Goal: Task Accomplishment & Management: Use online tool/utility

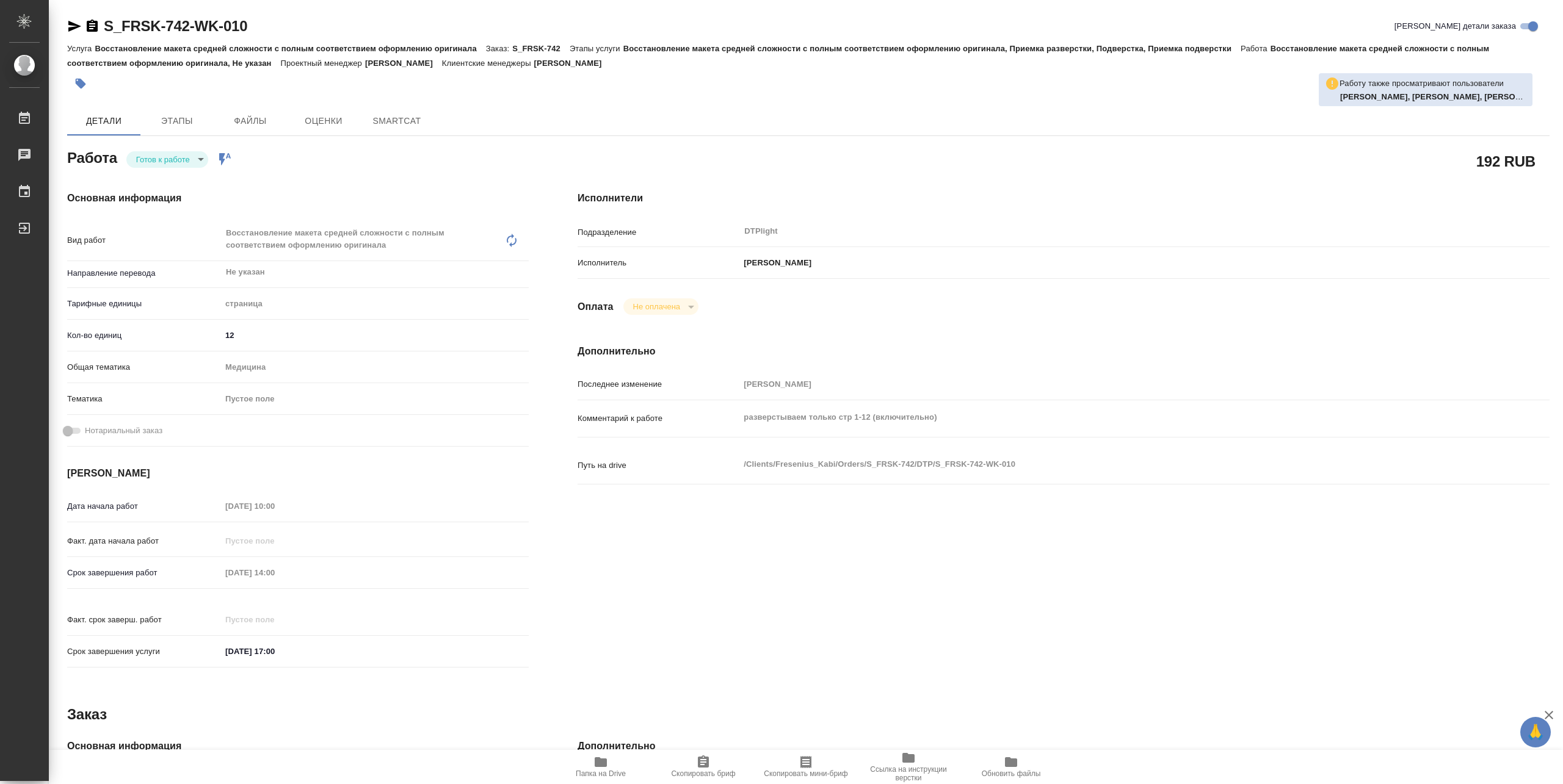
type textarea "x"
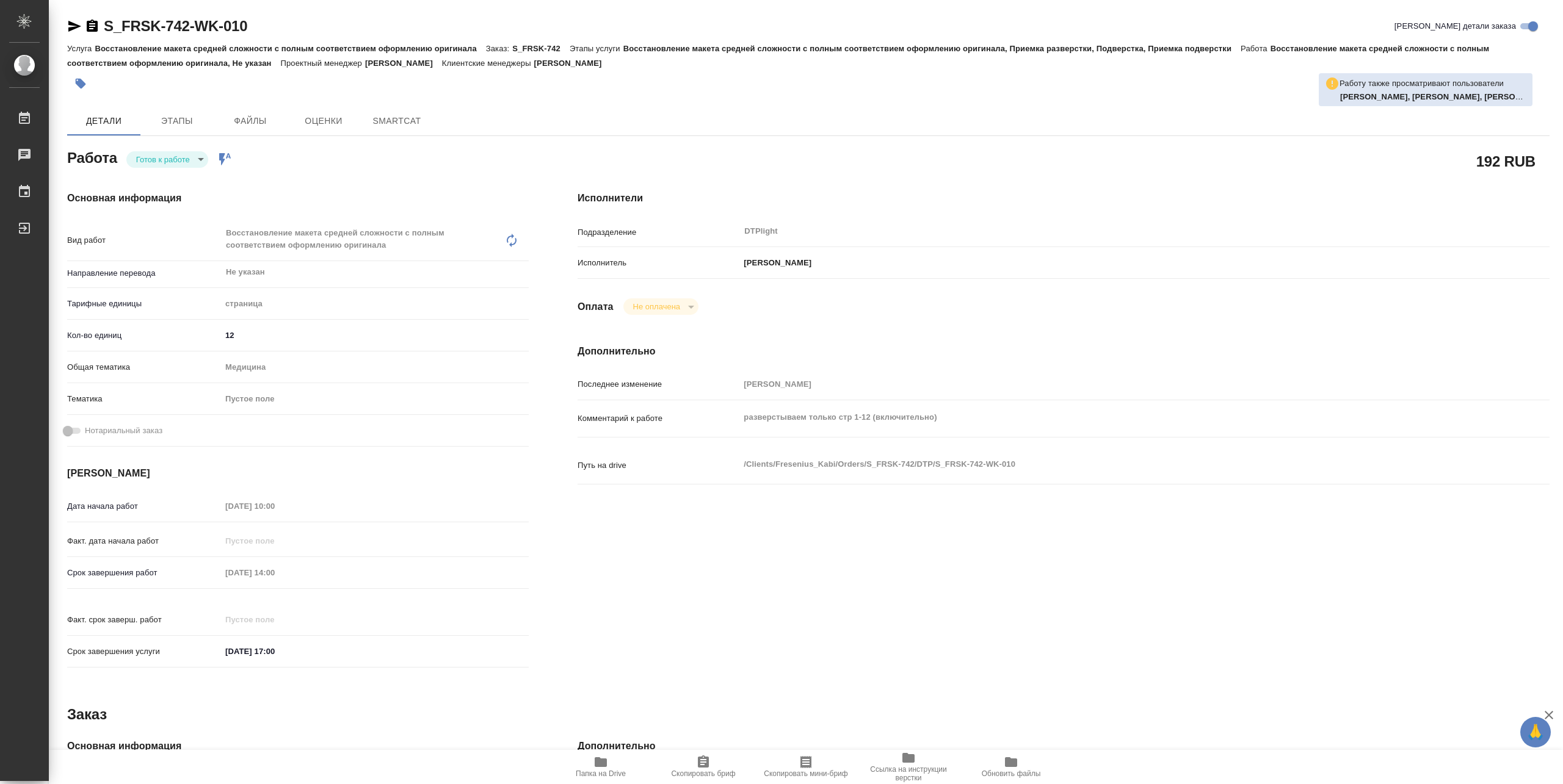
type textarea "x"
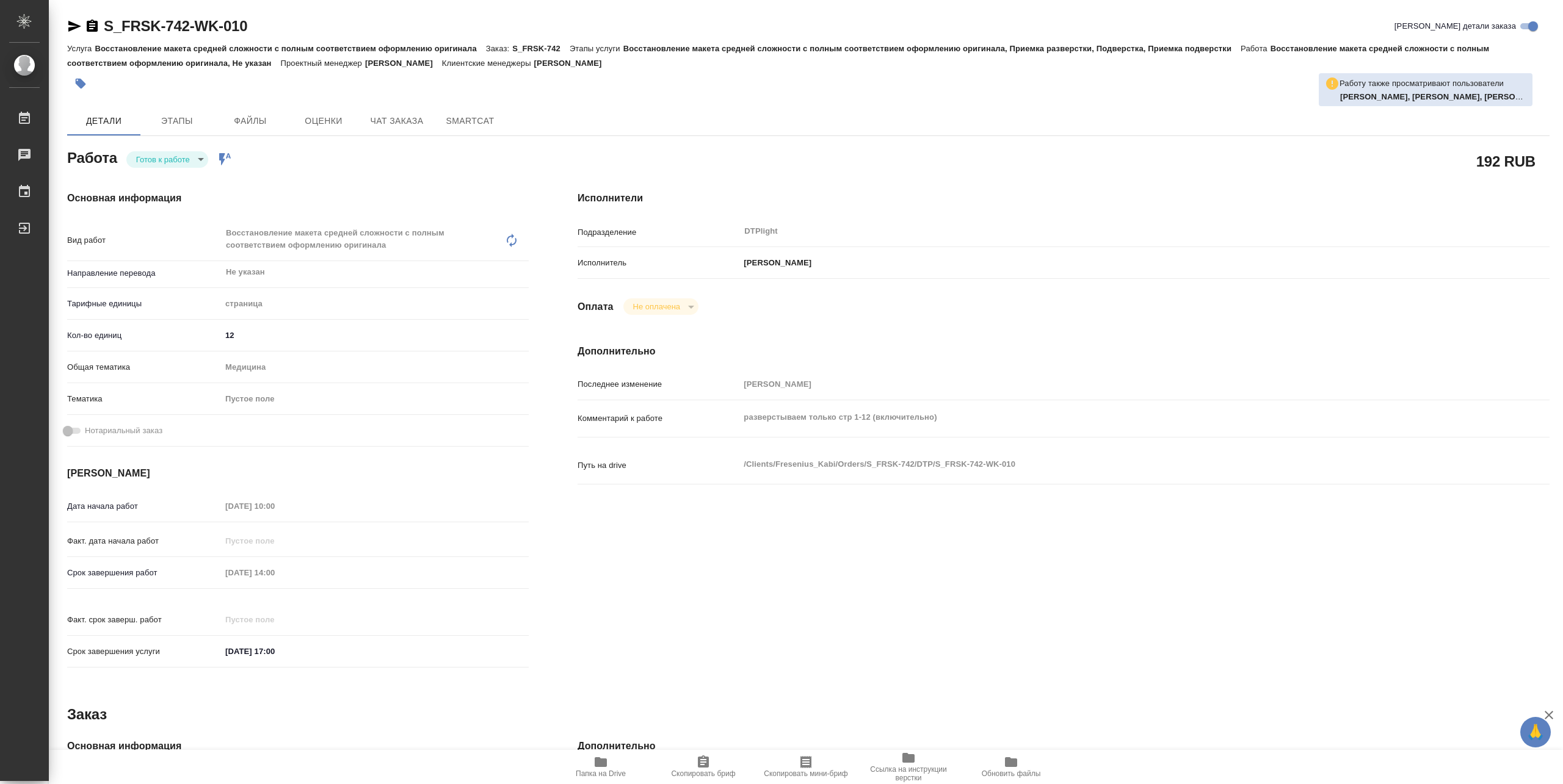
type textarea "x"
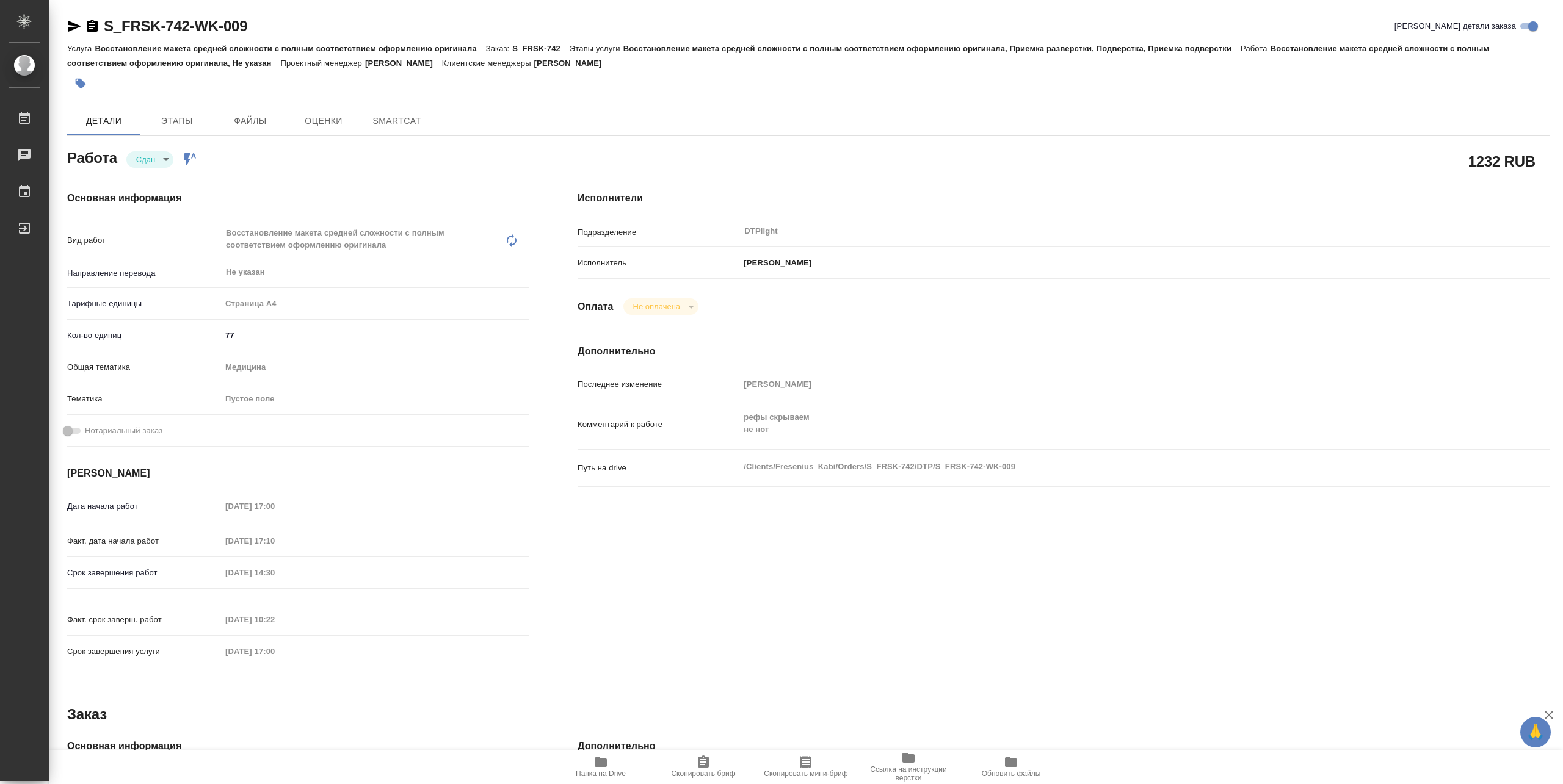
type textarea "x"
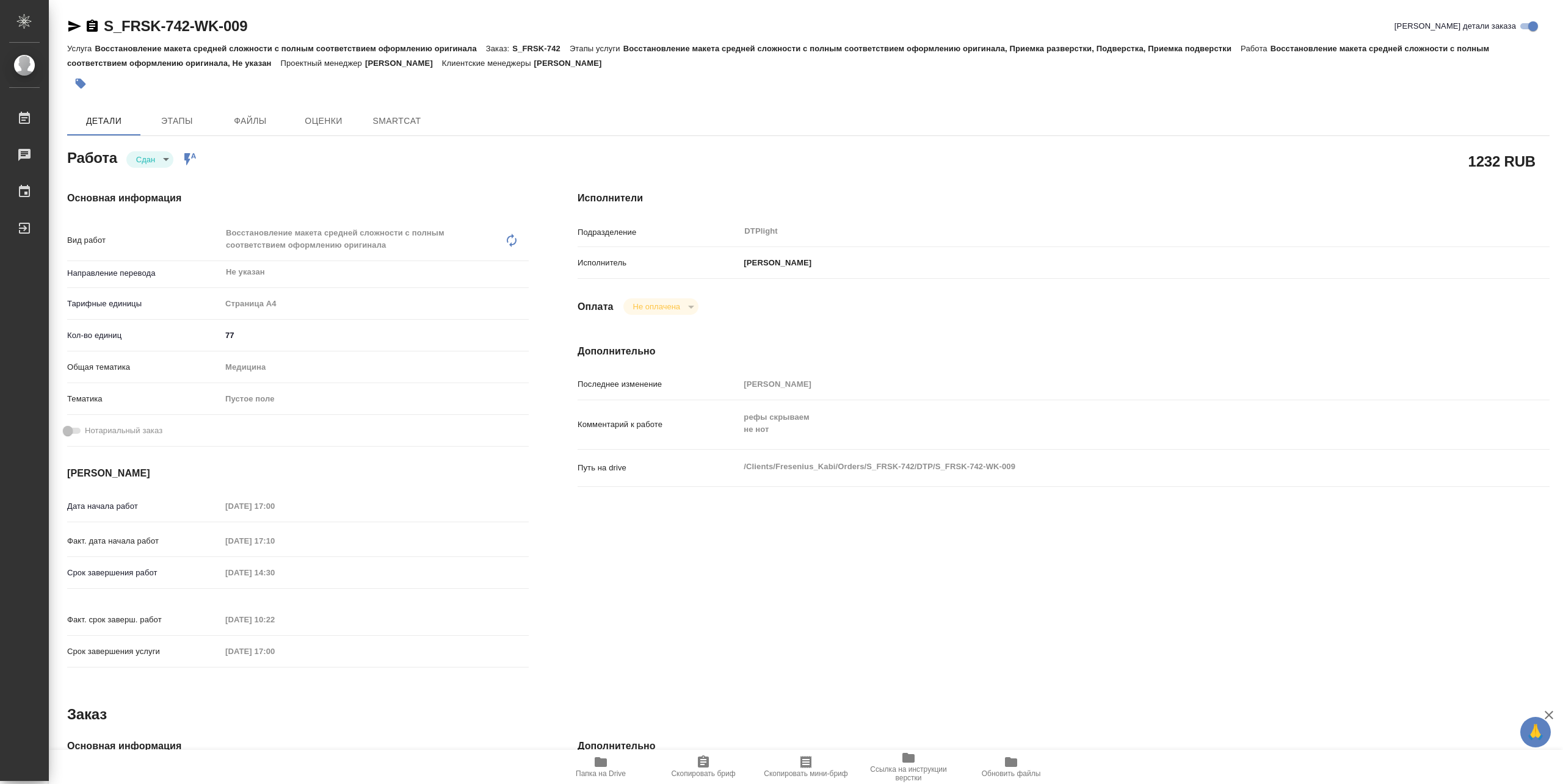
type textarea "x"
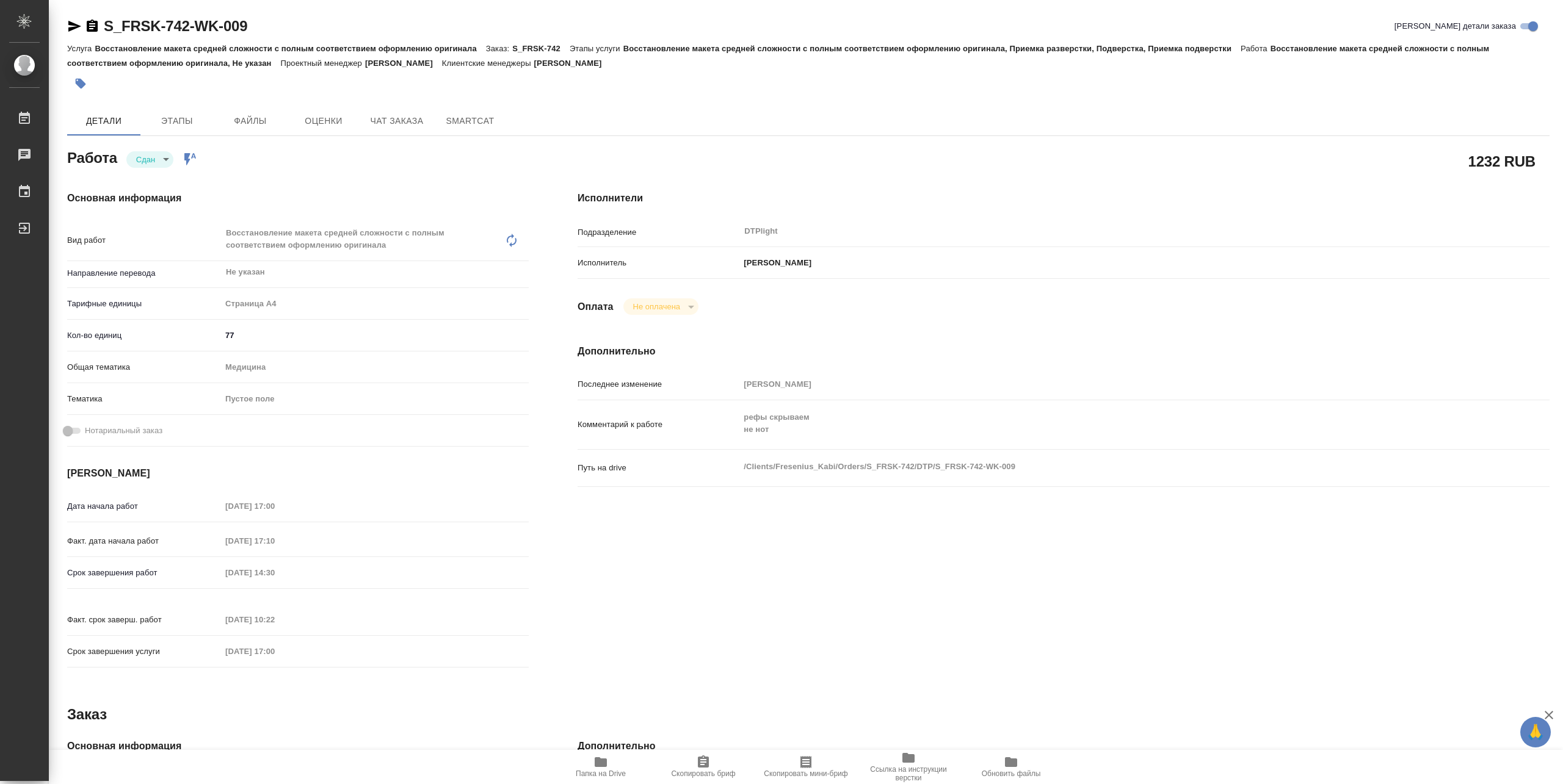
type textarea "x"
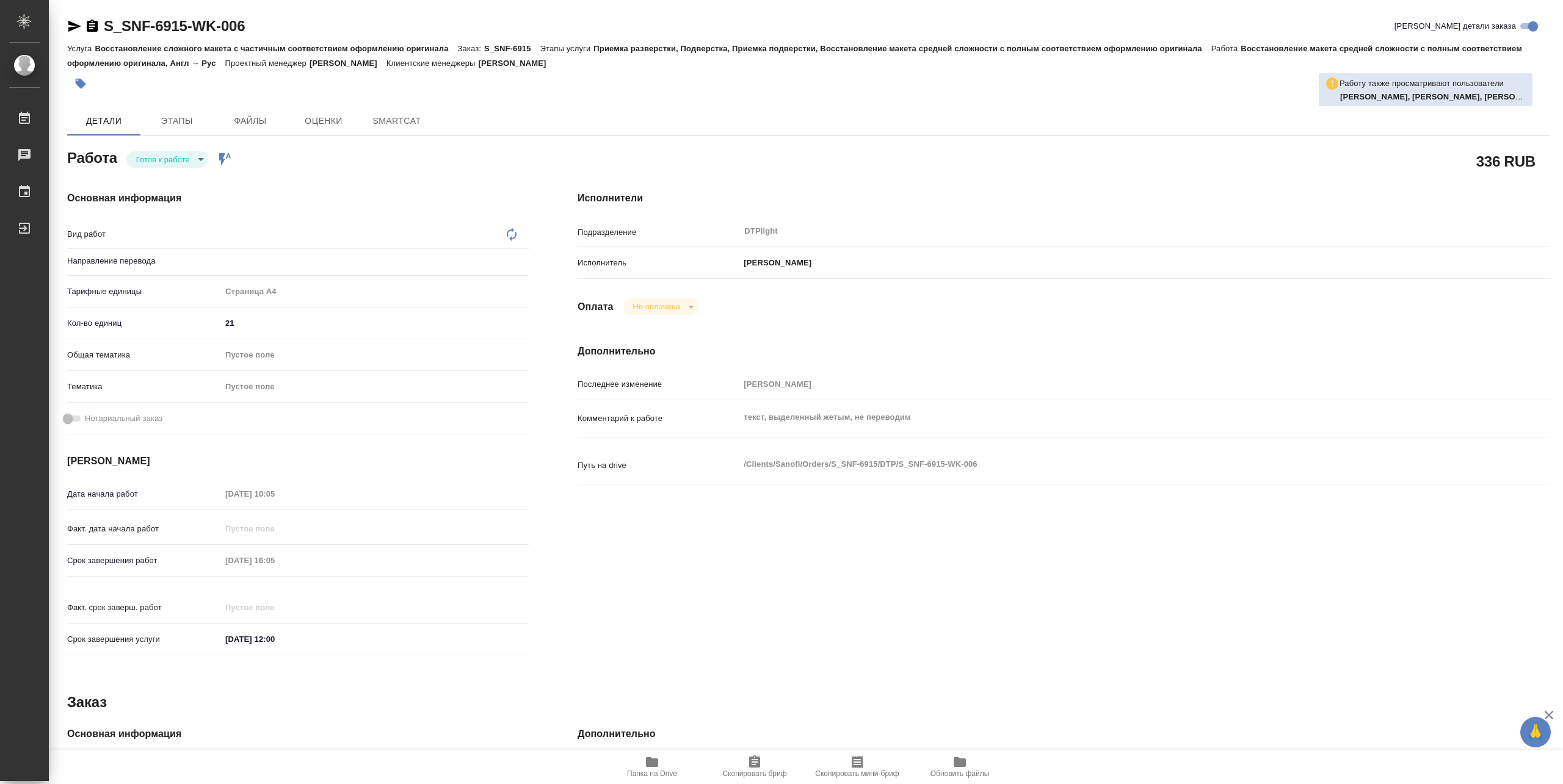
type textarea "Восстановление макета средней сложности с полным соответствием оформлению ориги…"
type textarea "x"
type input "англ-рус"
type textarea "x"
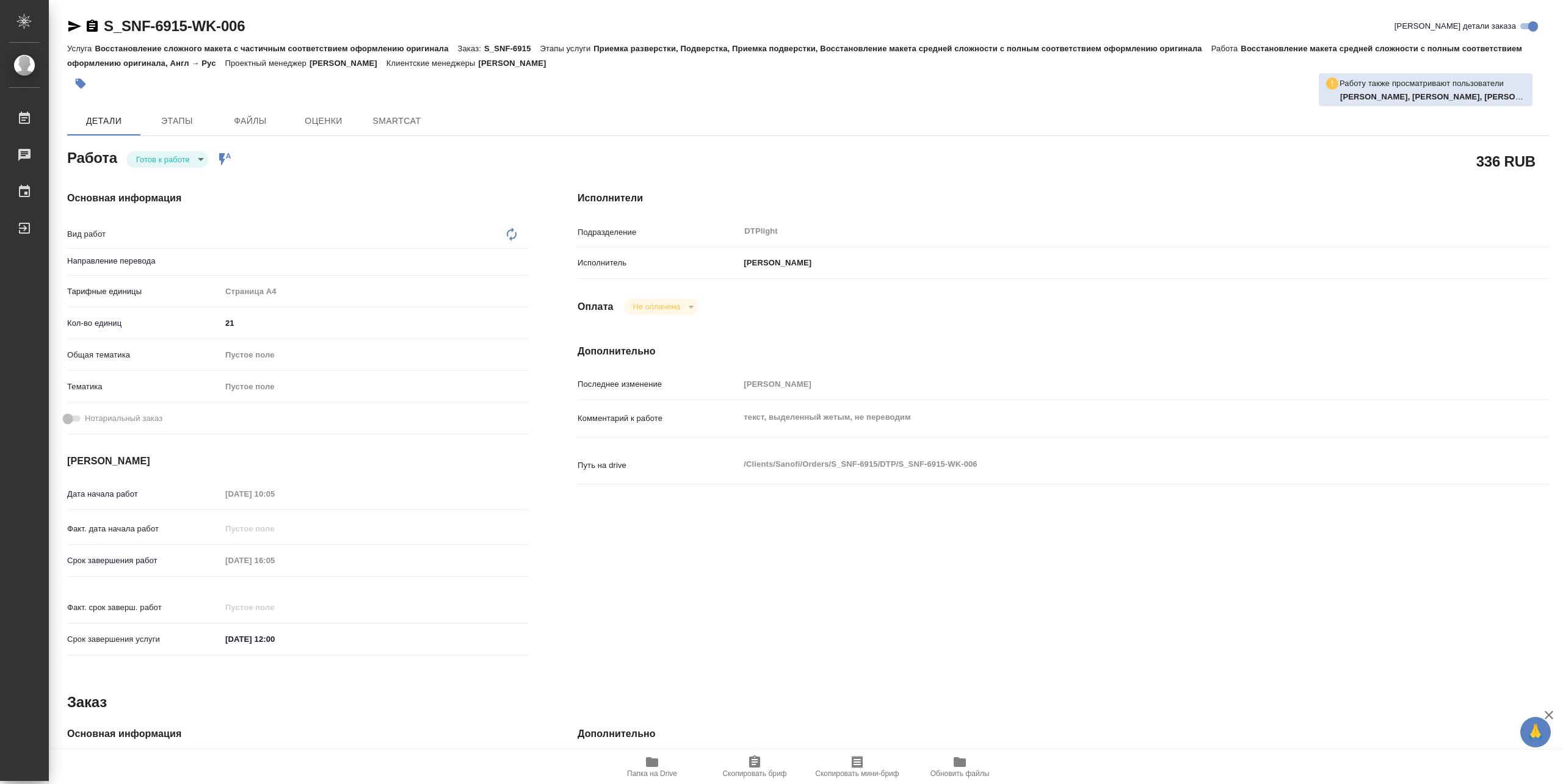
type textarea "x"
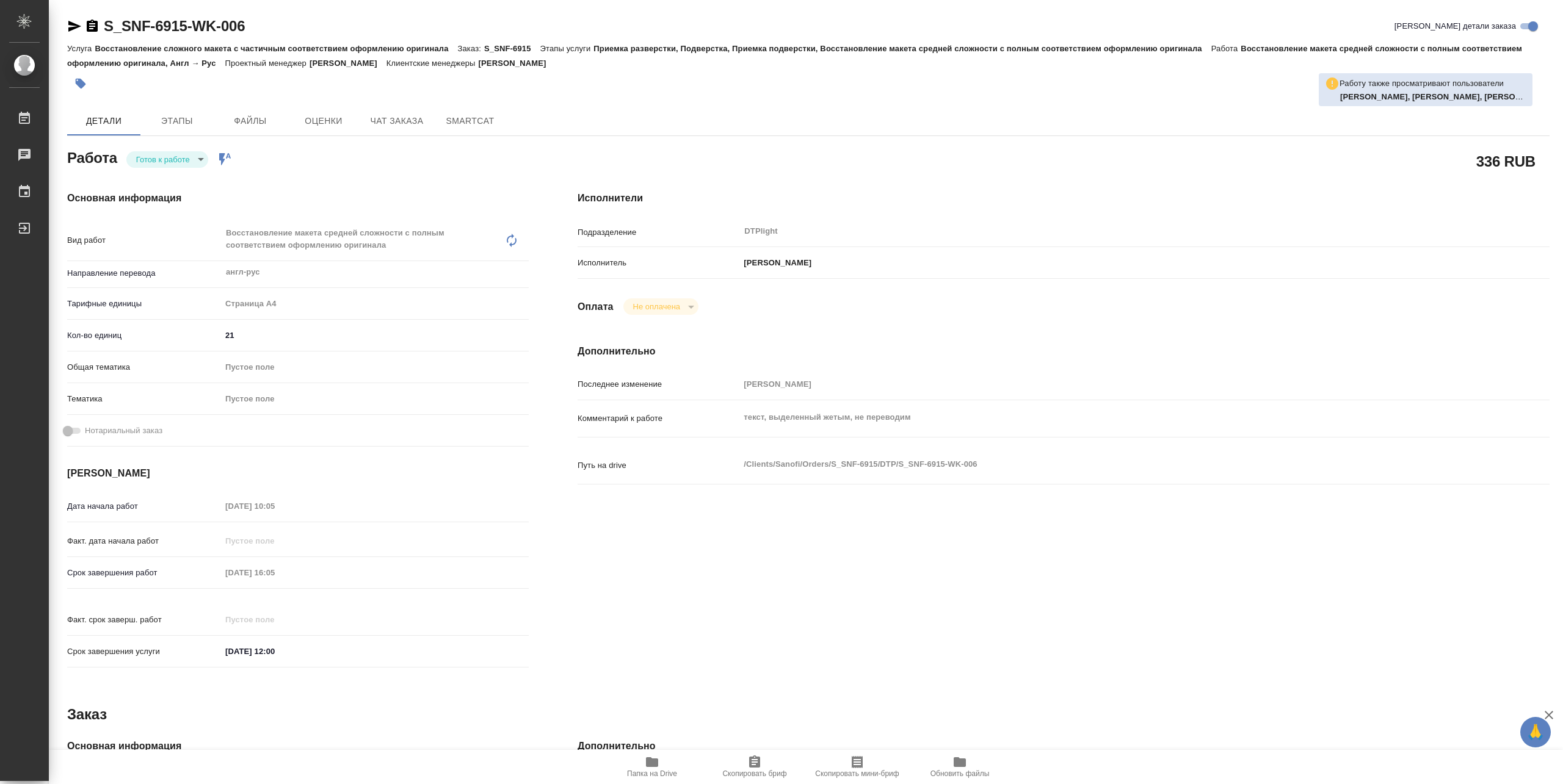
type textarea "x"
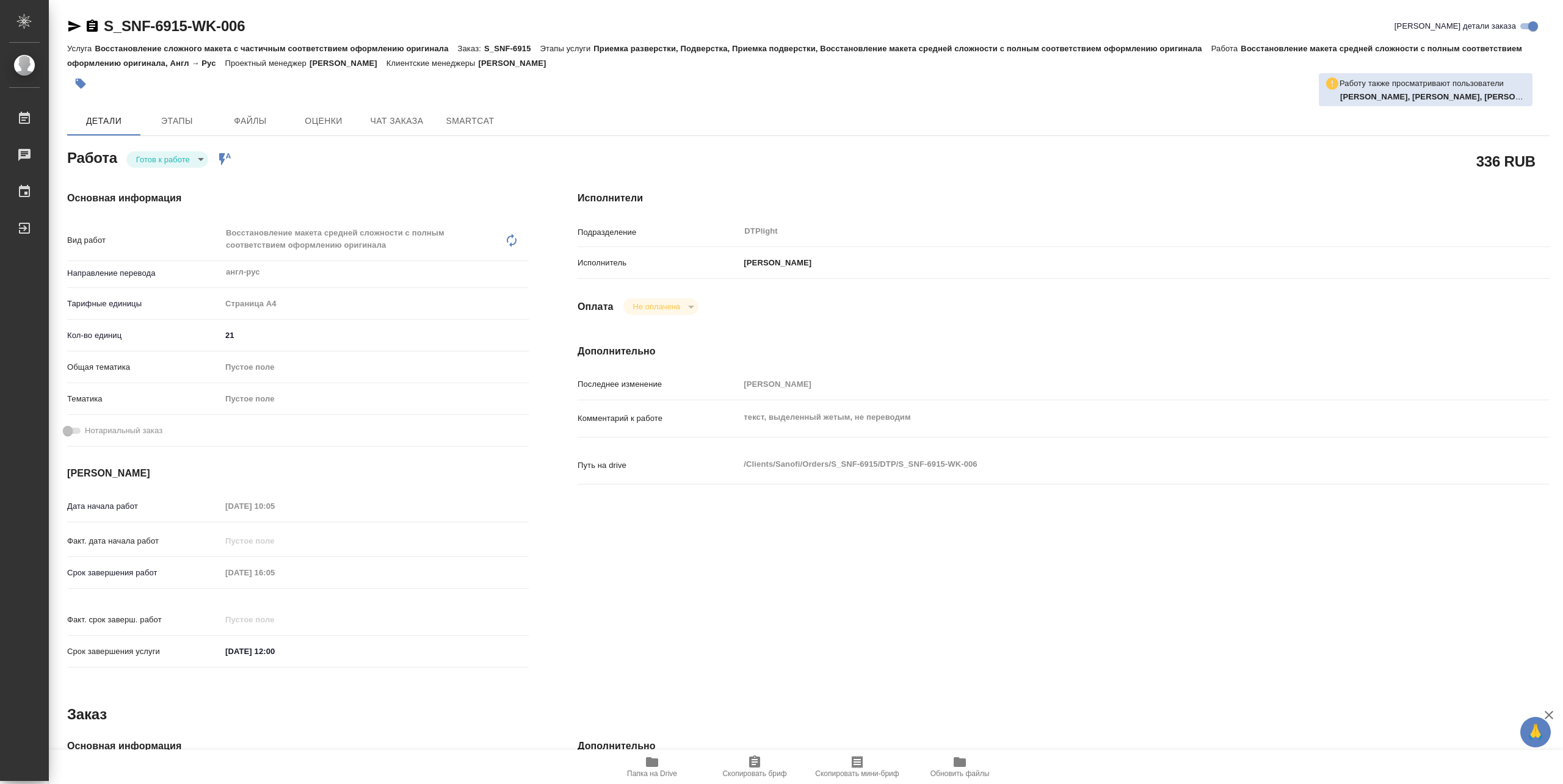
type textarea "x"
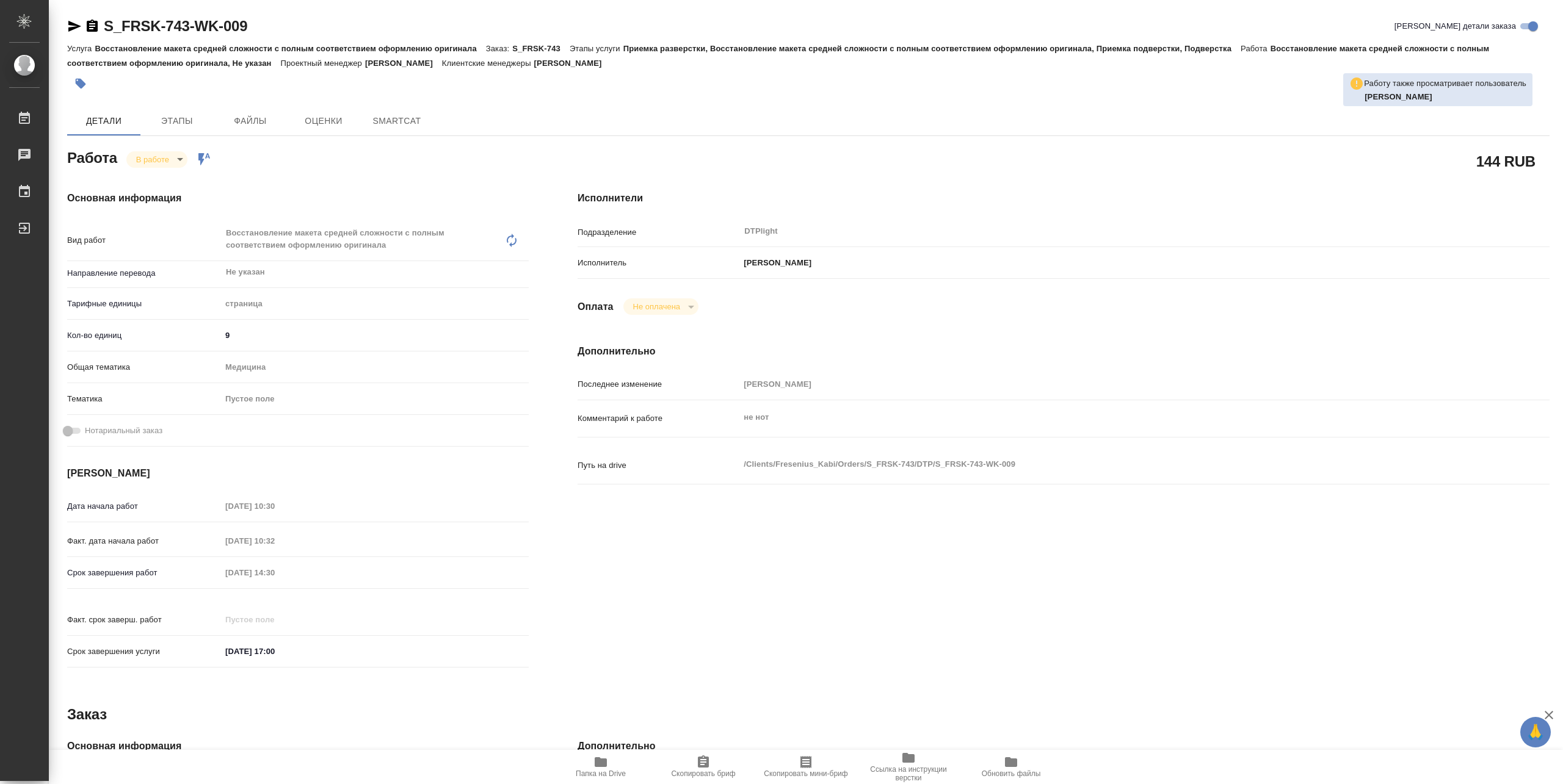
type textarea "x"
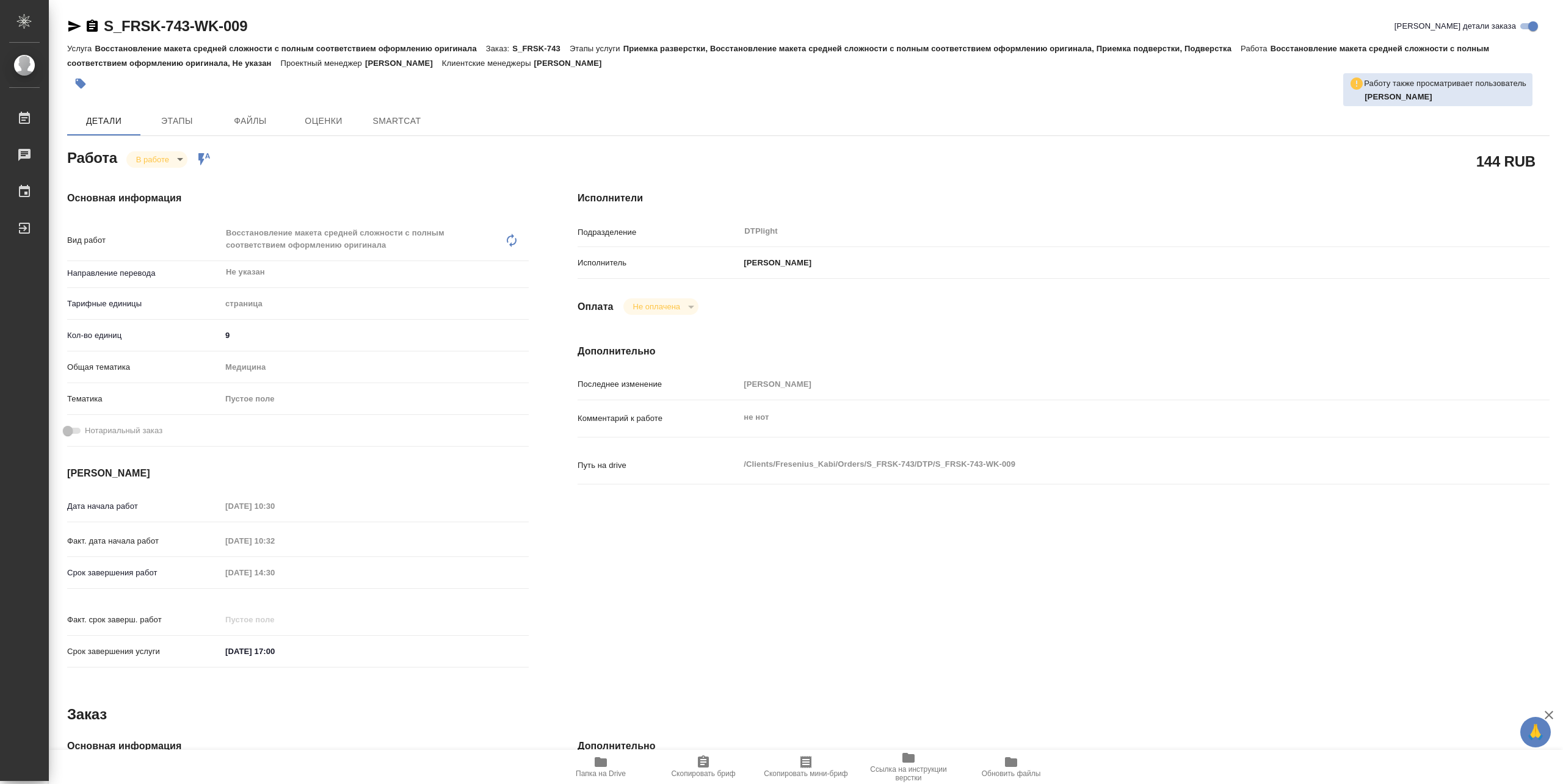
type textarea "x"
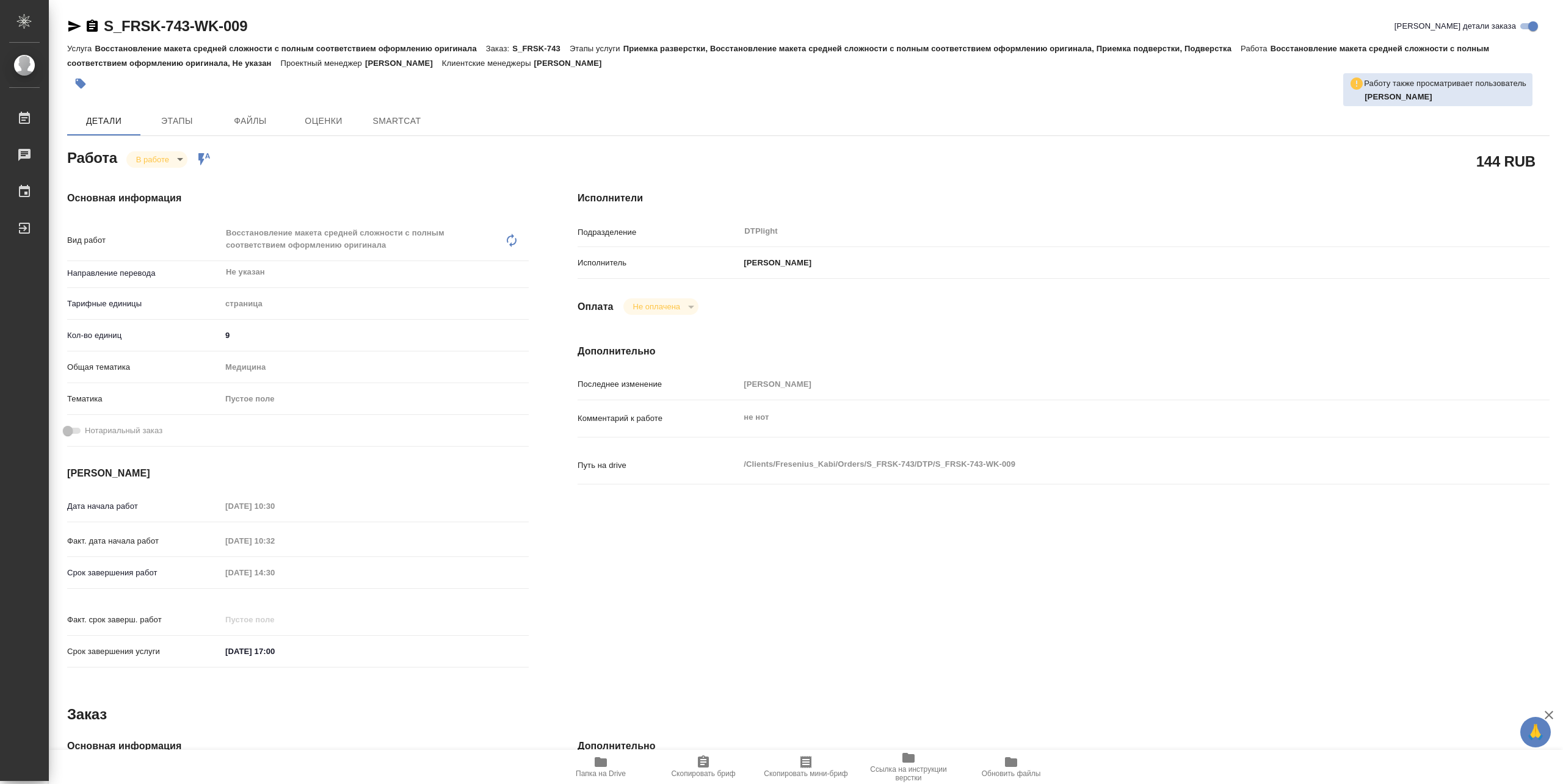
type textarea "x"
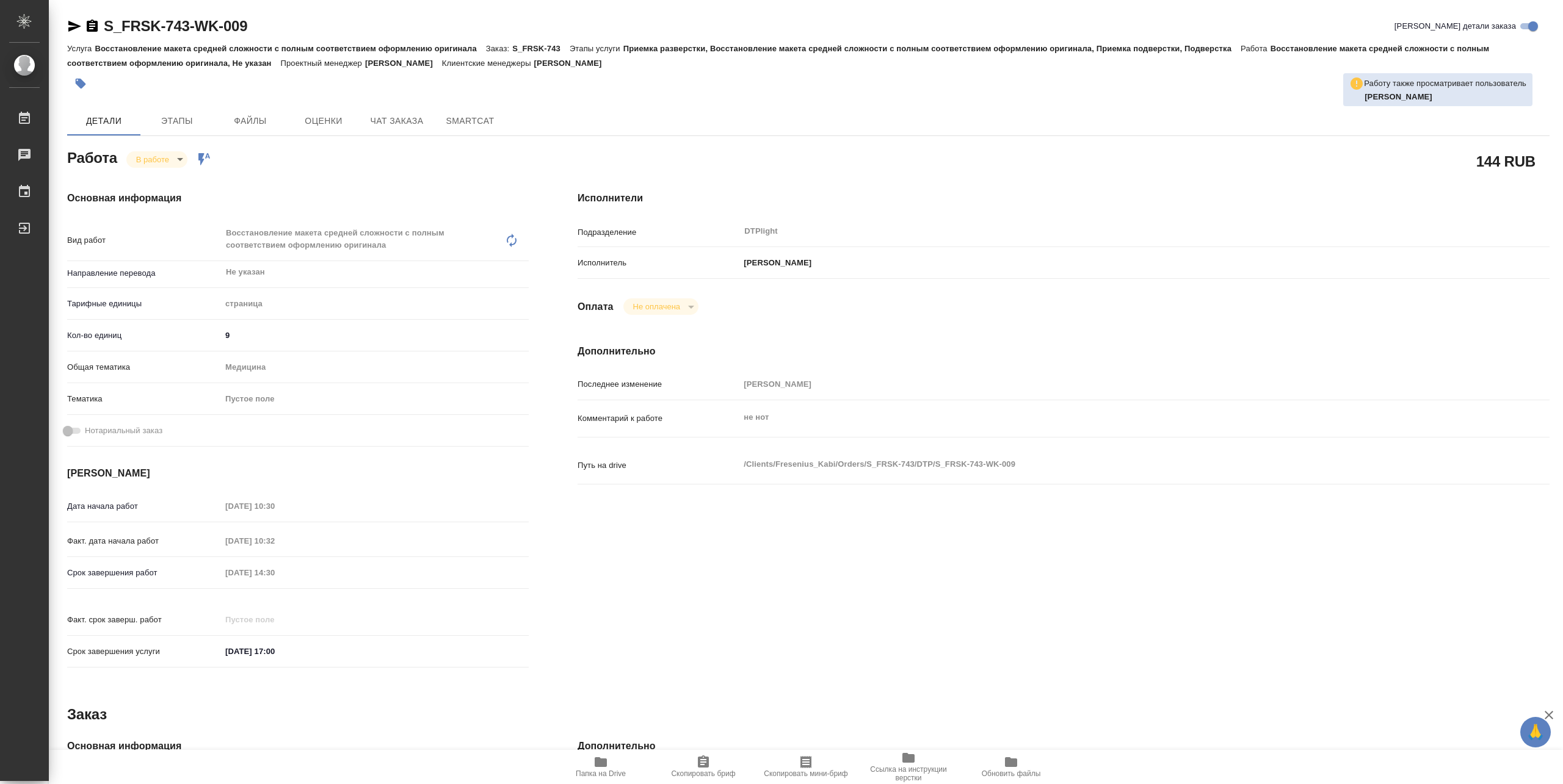
type textarea "x"
